Goal: Transaction & Acquisition: Purchase product/service

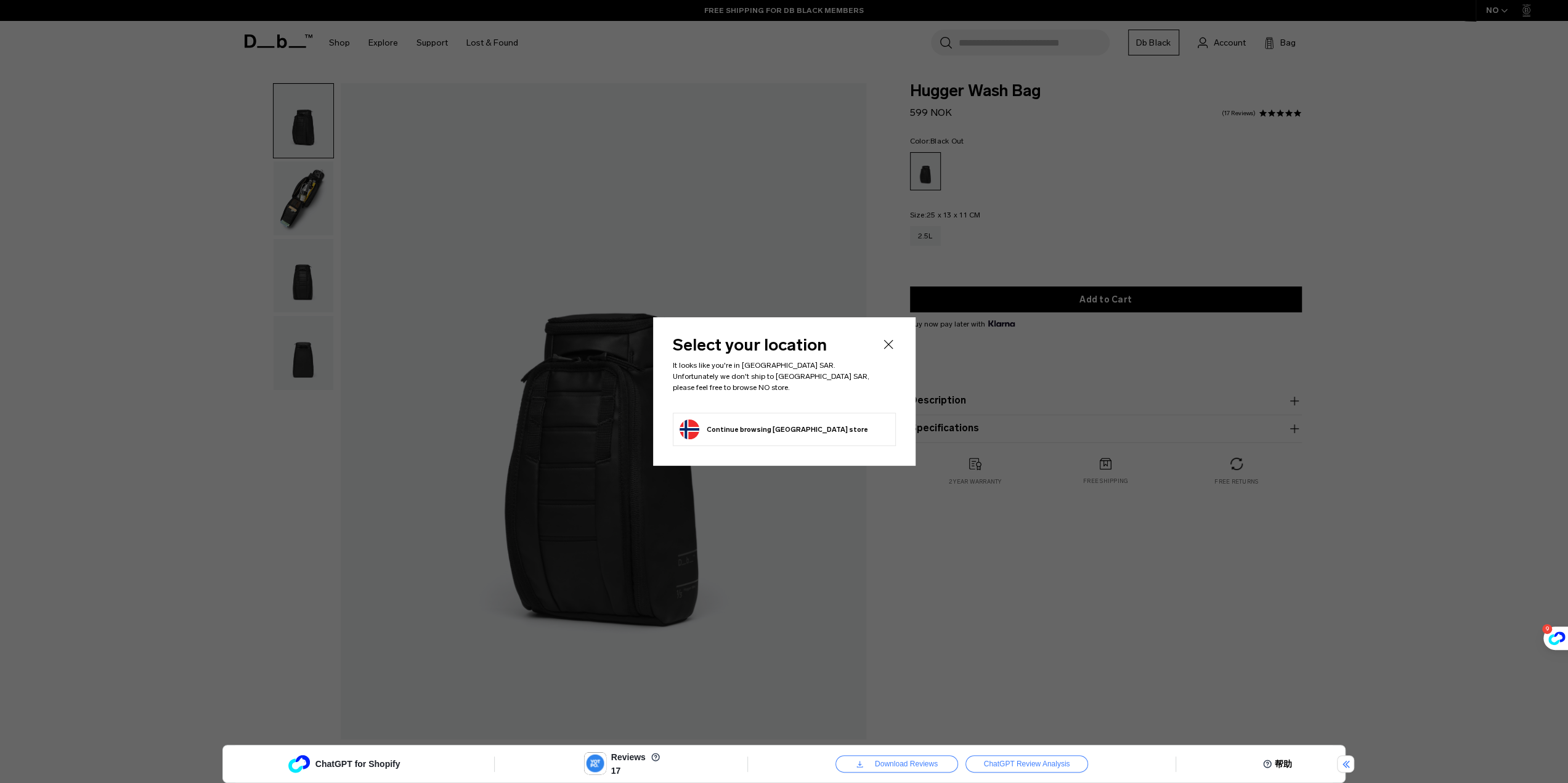
click at [888, 347] on icon "Close" at bounding box center [888, 344] width 15 height 15
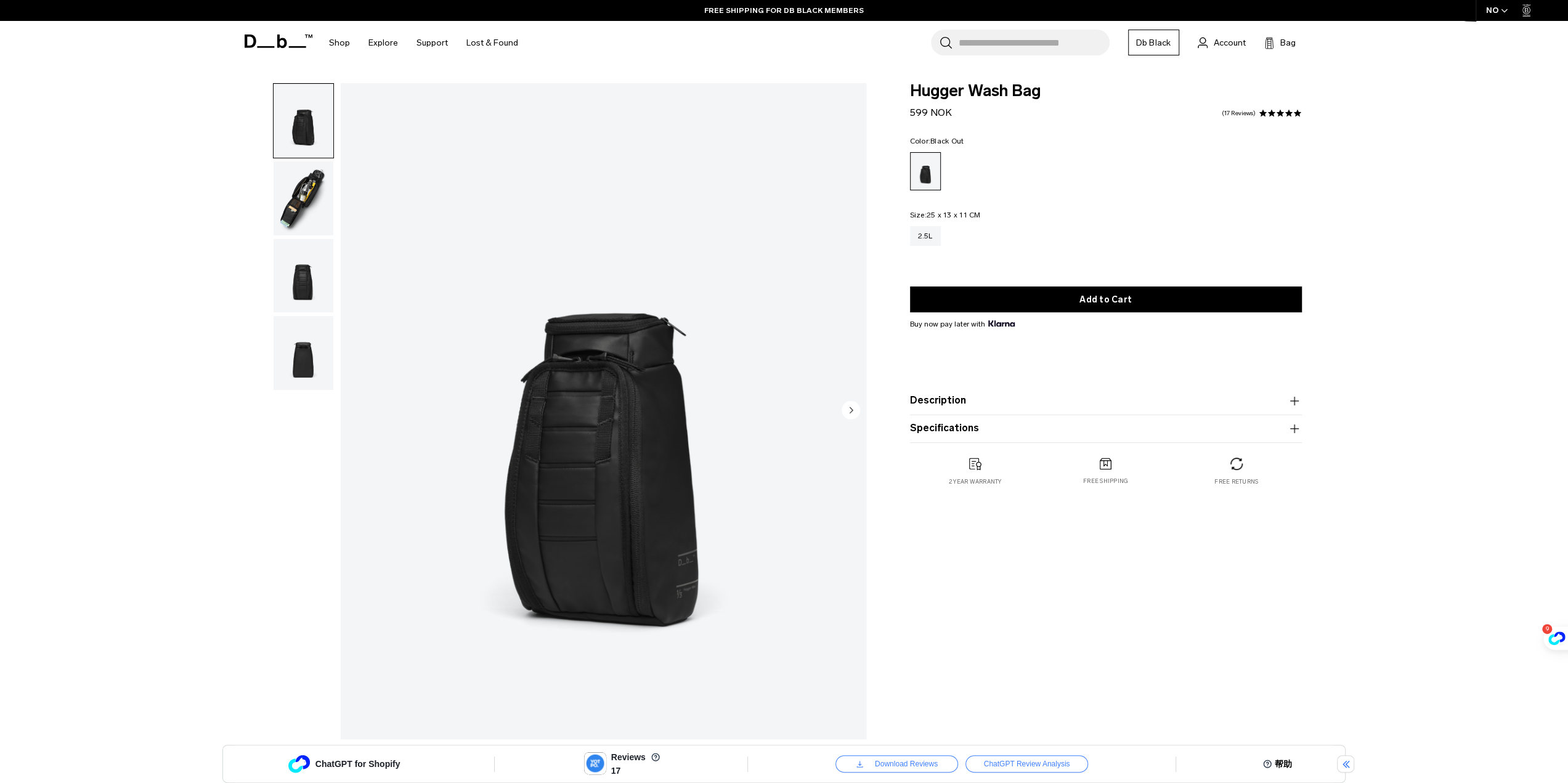
click at [300, 196] on img "button" at bounding box center [304, 198] width 60 height 74
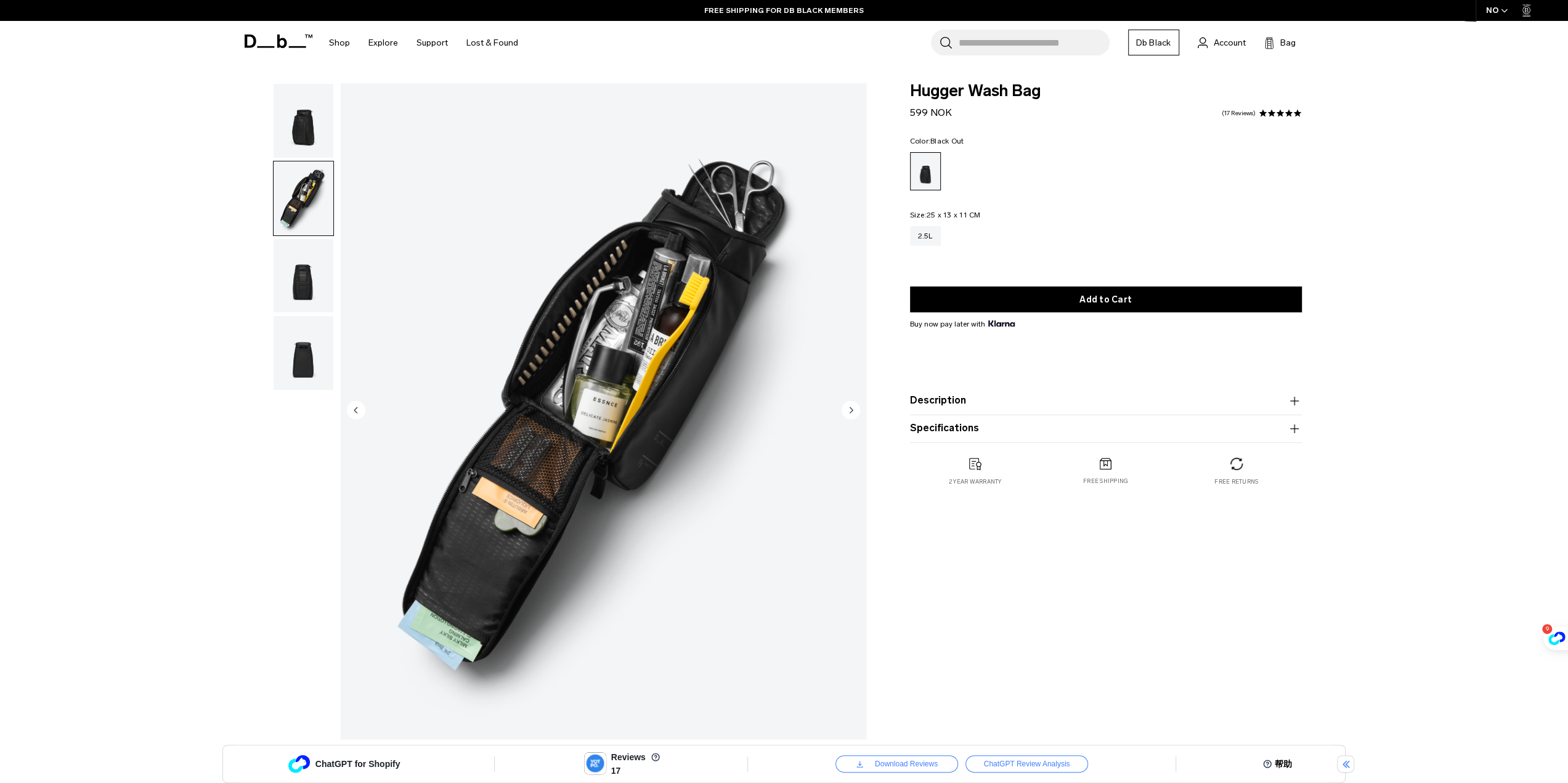
click at [316, 260] on img "button" at bounding box center [304, 276] width 60 height 74
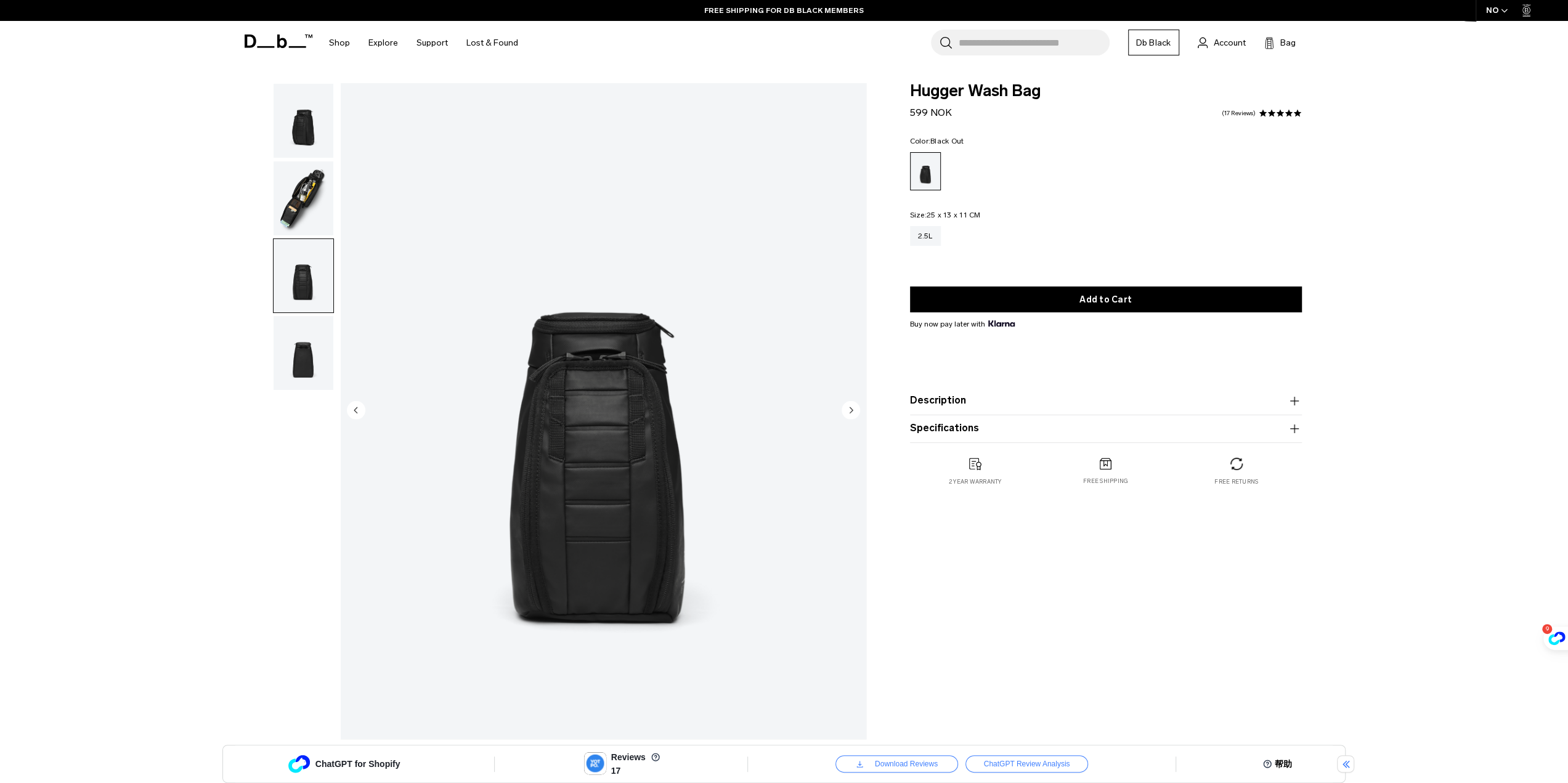
click at [319, 337] on img "button" at bounding box center [304, 353] width 60 height 74
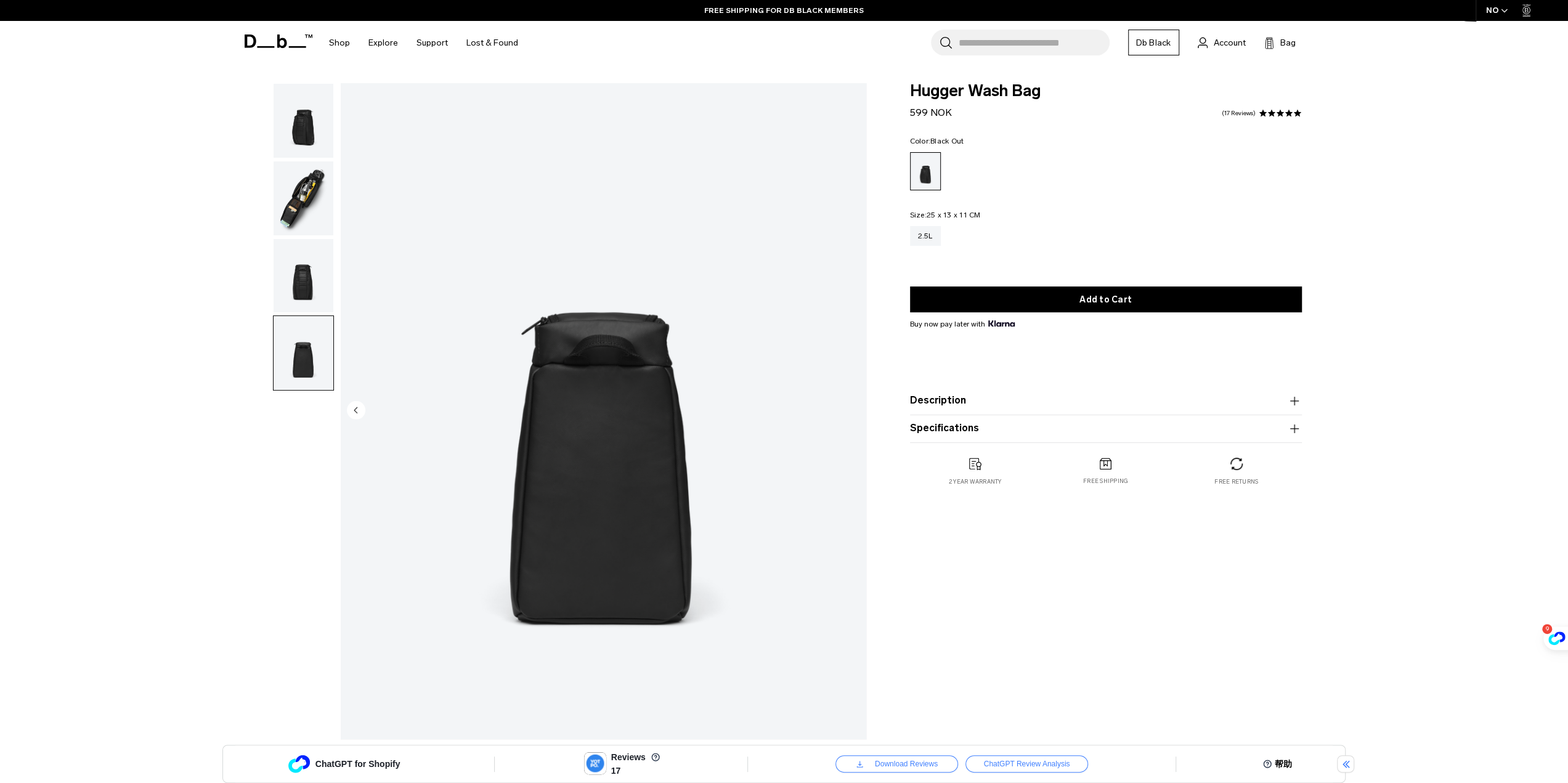
click at [321, 114] on img "button" at bounding box center [304, 121] width 60 height 74
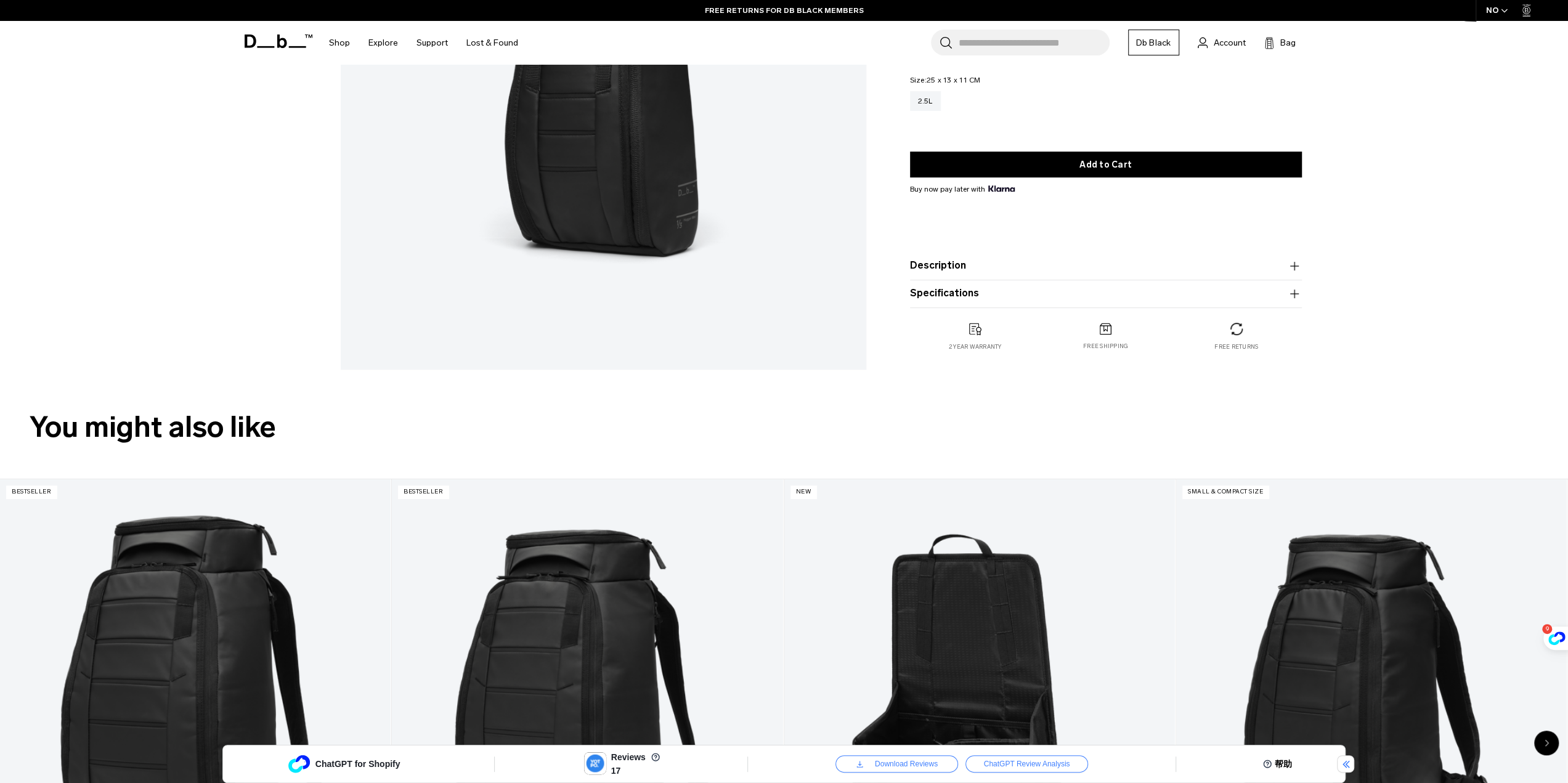
scroll to position [62, 0]
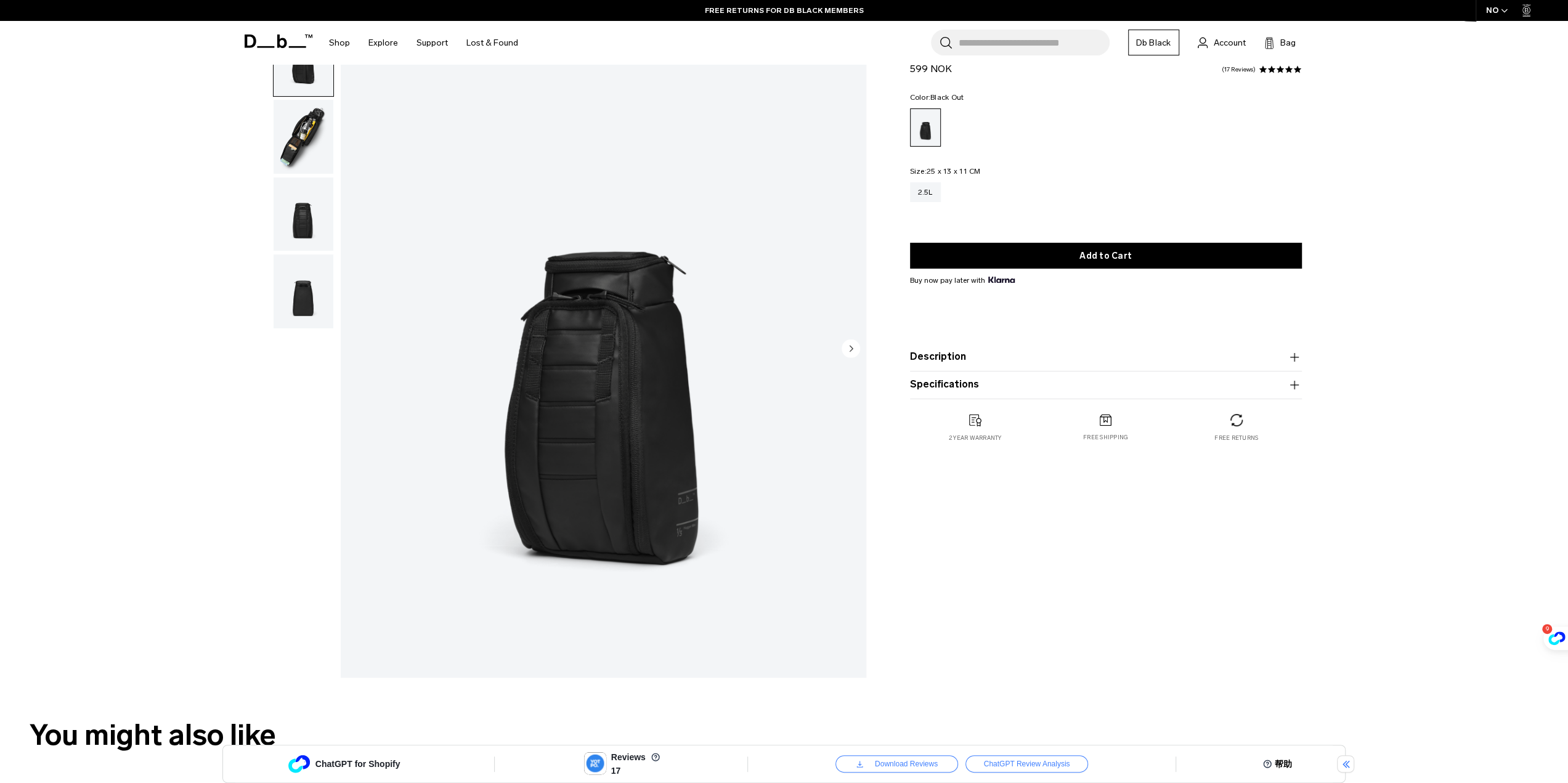
click at [297, 211] on img "button" at bounding box center [304, 214] width 60 height 74
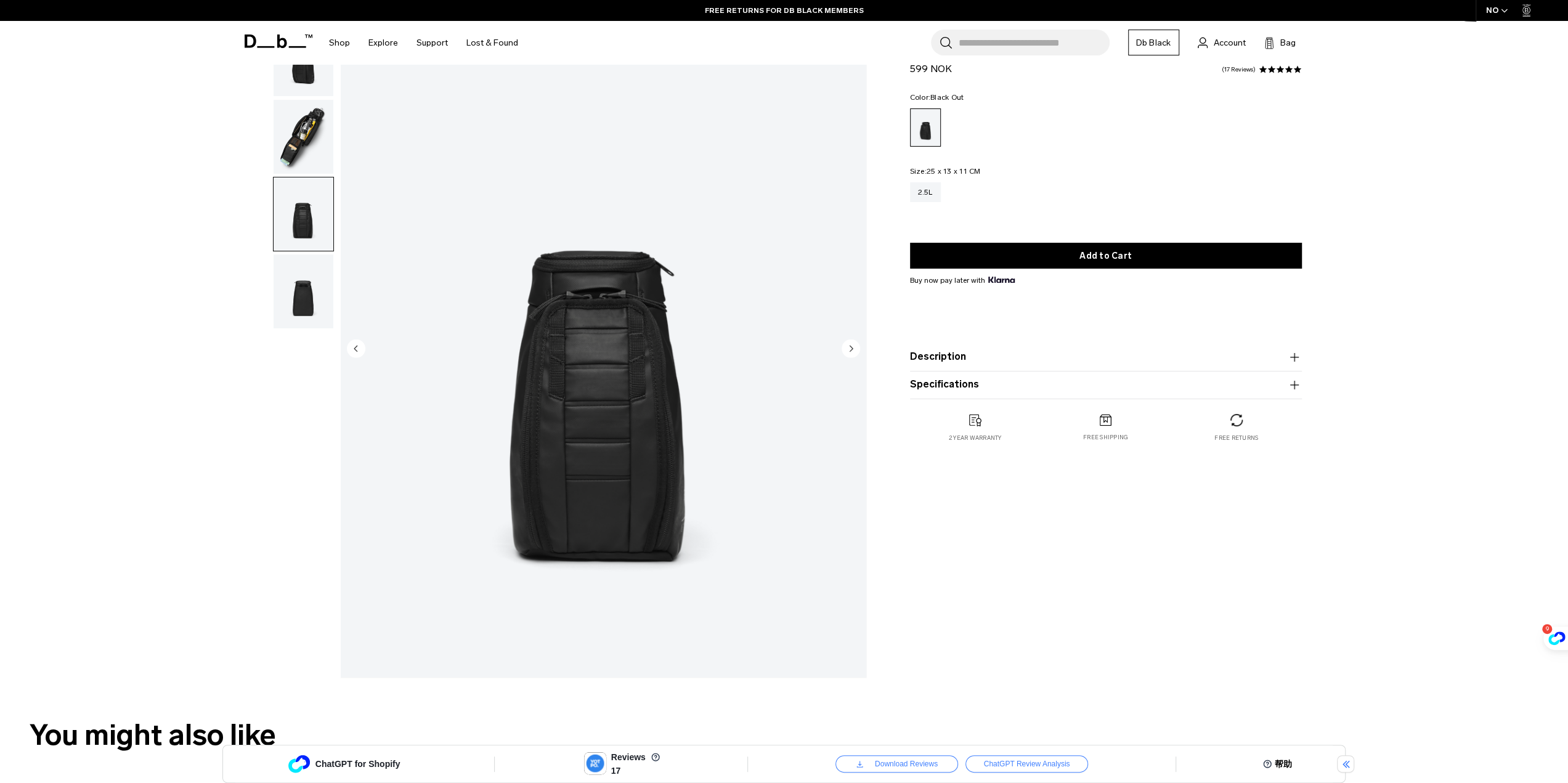
click at [307, 141] on img "button" at bounding box center [304, 137] width 60 height 74
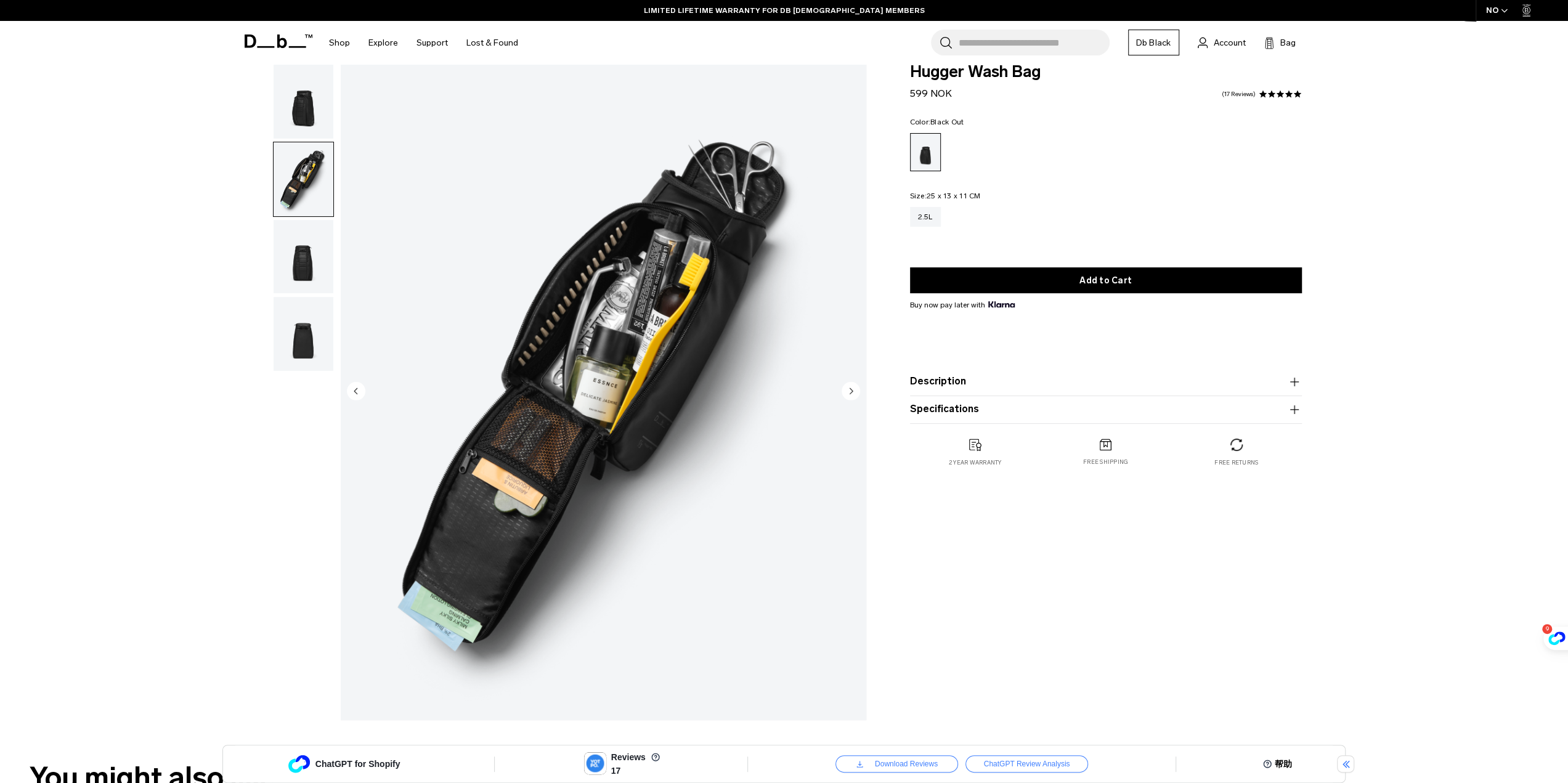
scroll to position [0, 0]
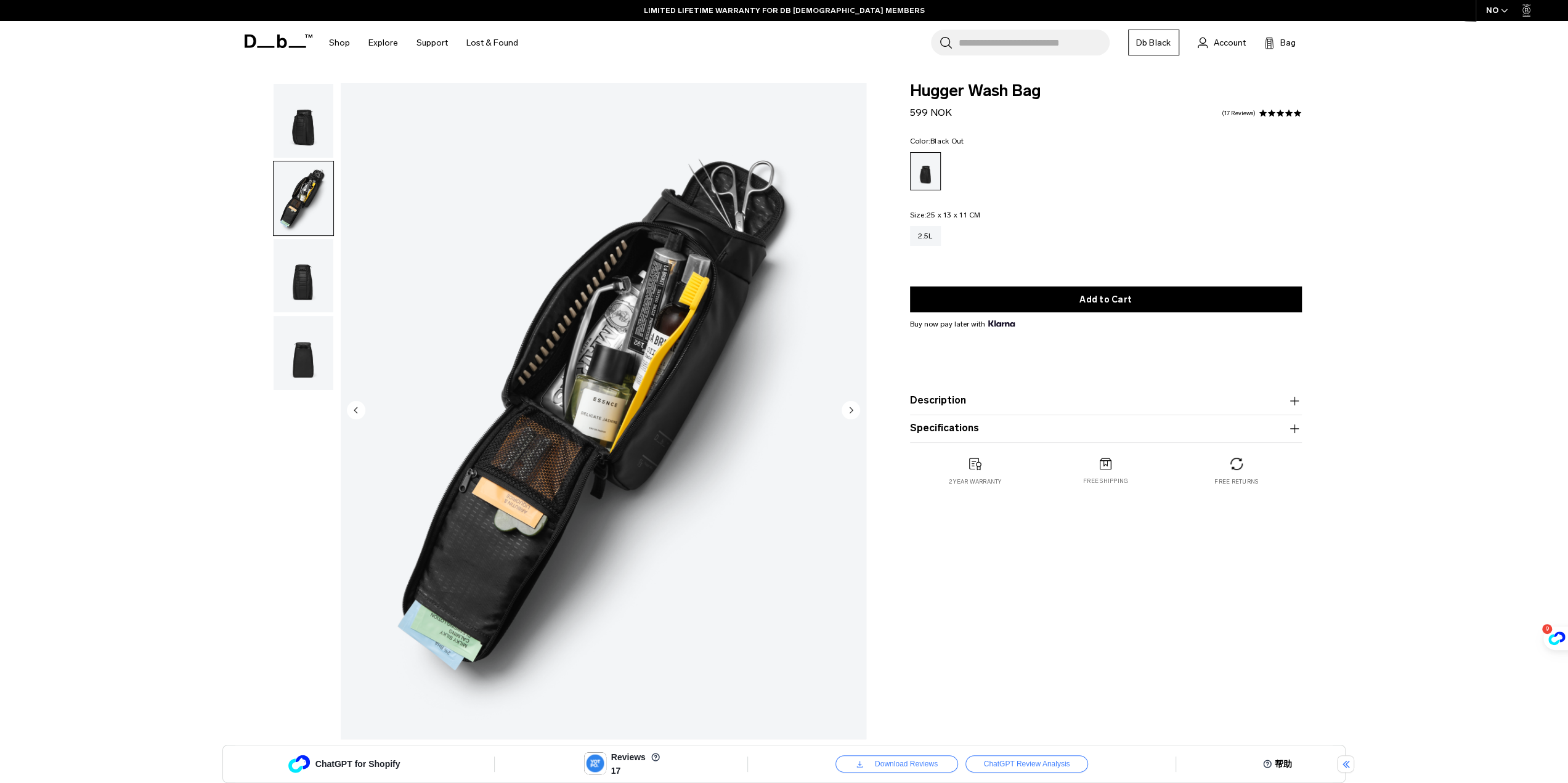
click at [314, 129] on img "button" at bounding box center [304, 121] width 60 height 74
